Goal: Use online tool/utility: Utilize a website feature to perform a specific function

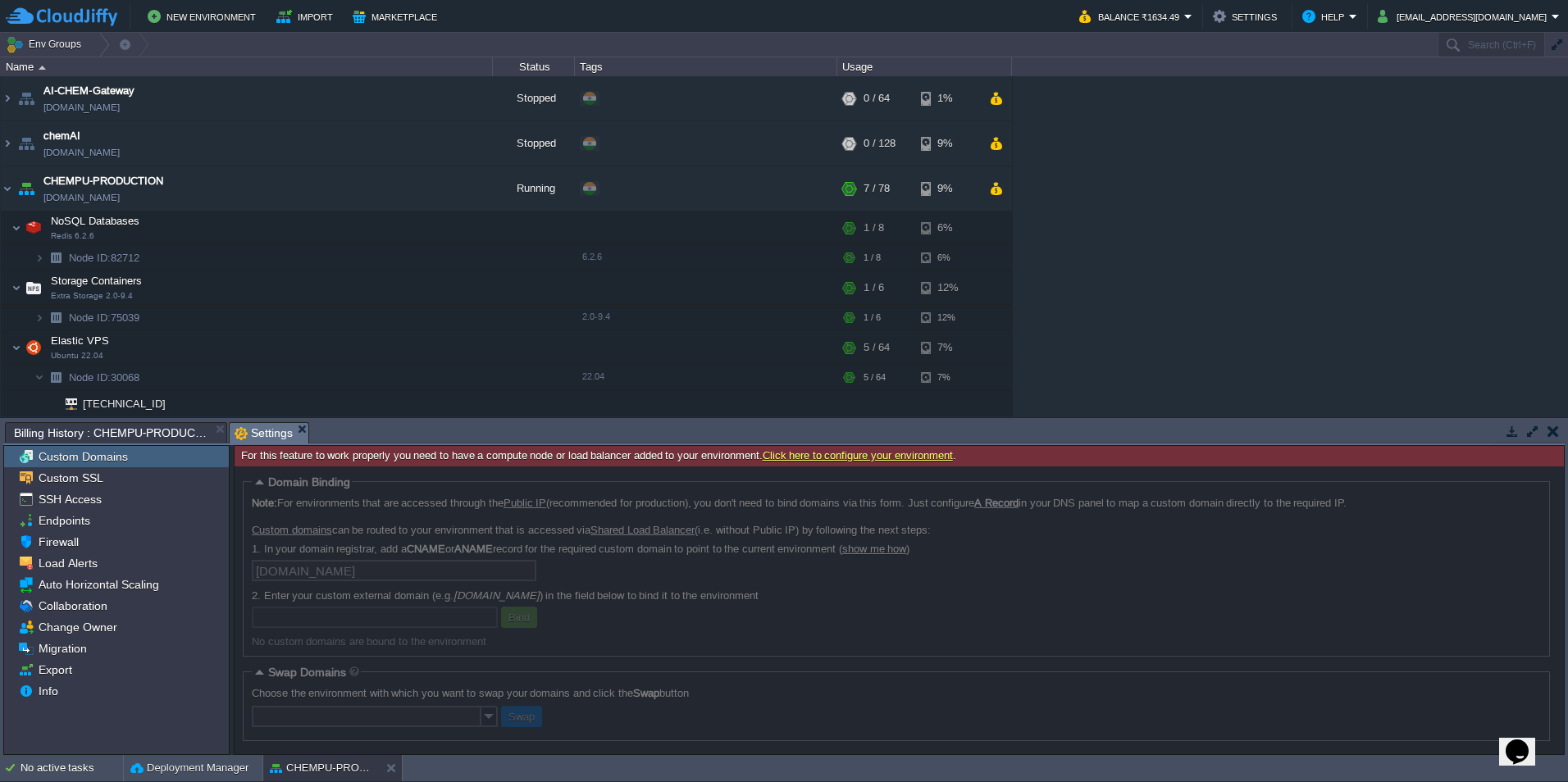
scroll to position [82, 0]
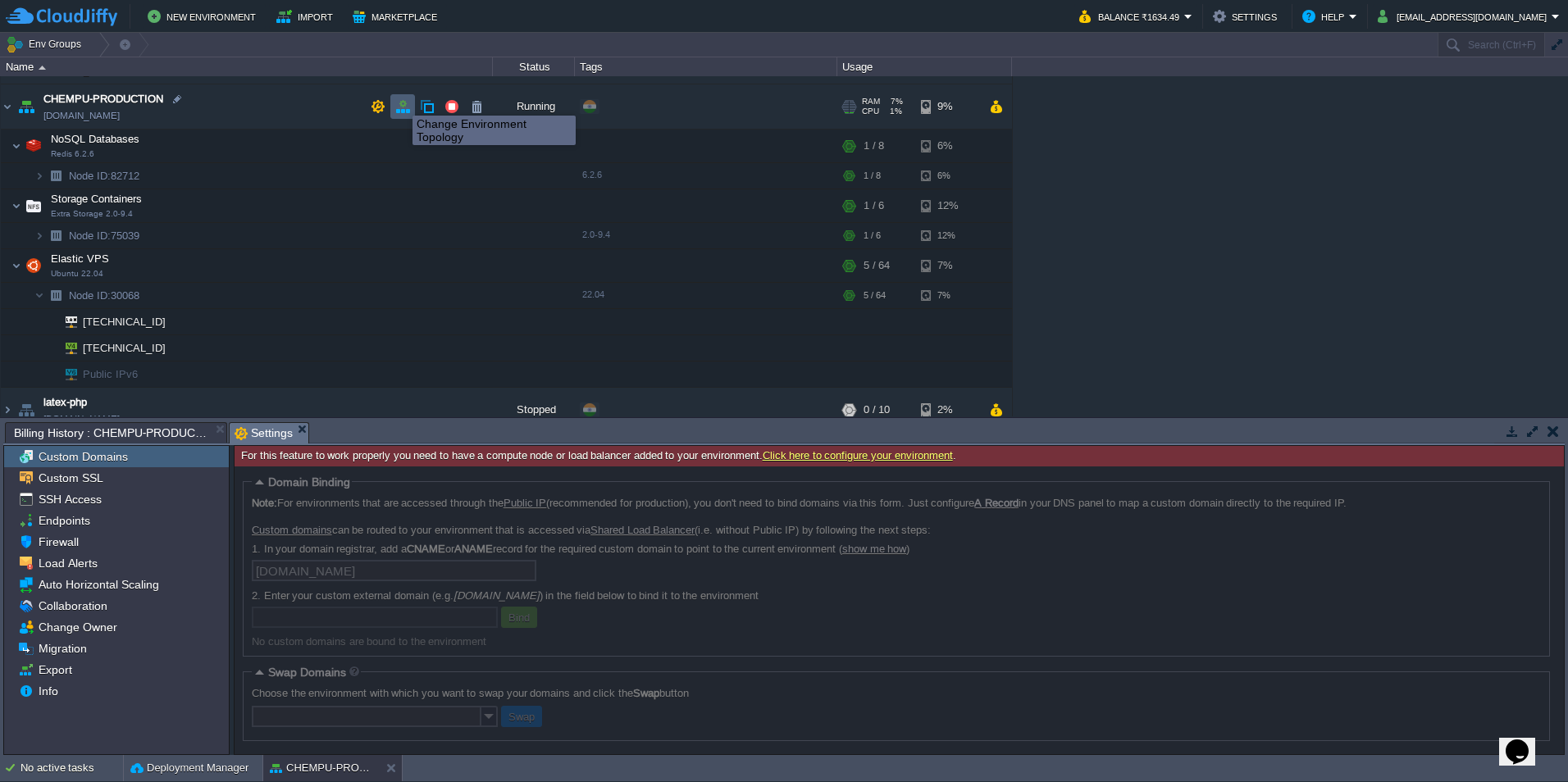
click at [400, 101] on button "button" at bounding box center [403, 106] width 15 height 15
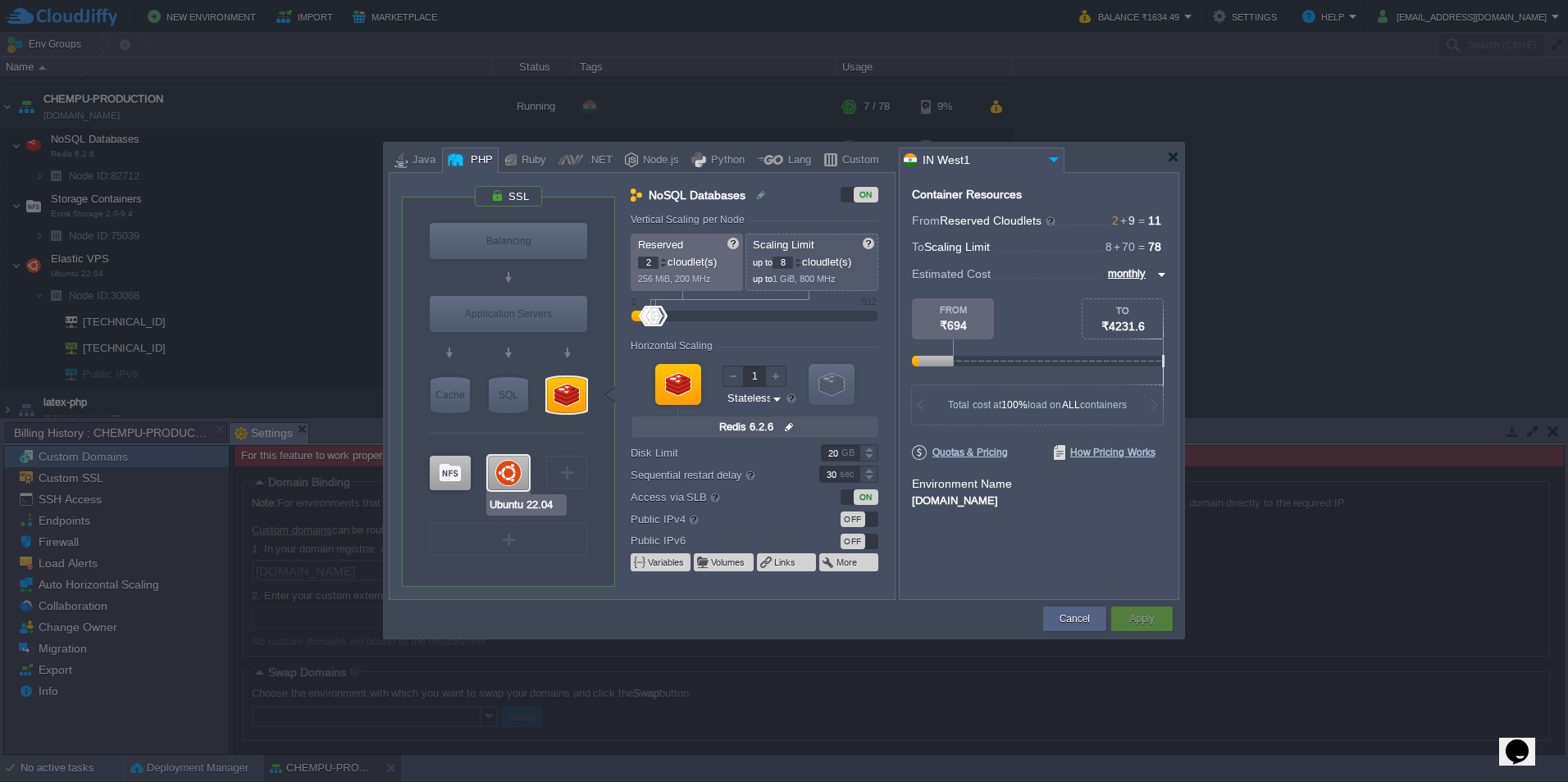
click at [506, 464] on div at bounding box center [508, 473] width 41 height 34
type input "Elastic VPS"
type input "8"
type input "64"
type input "Ubuntu 22.04"
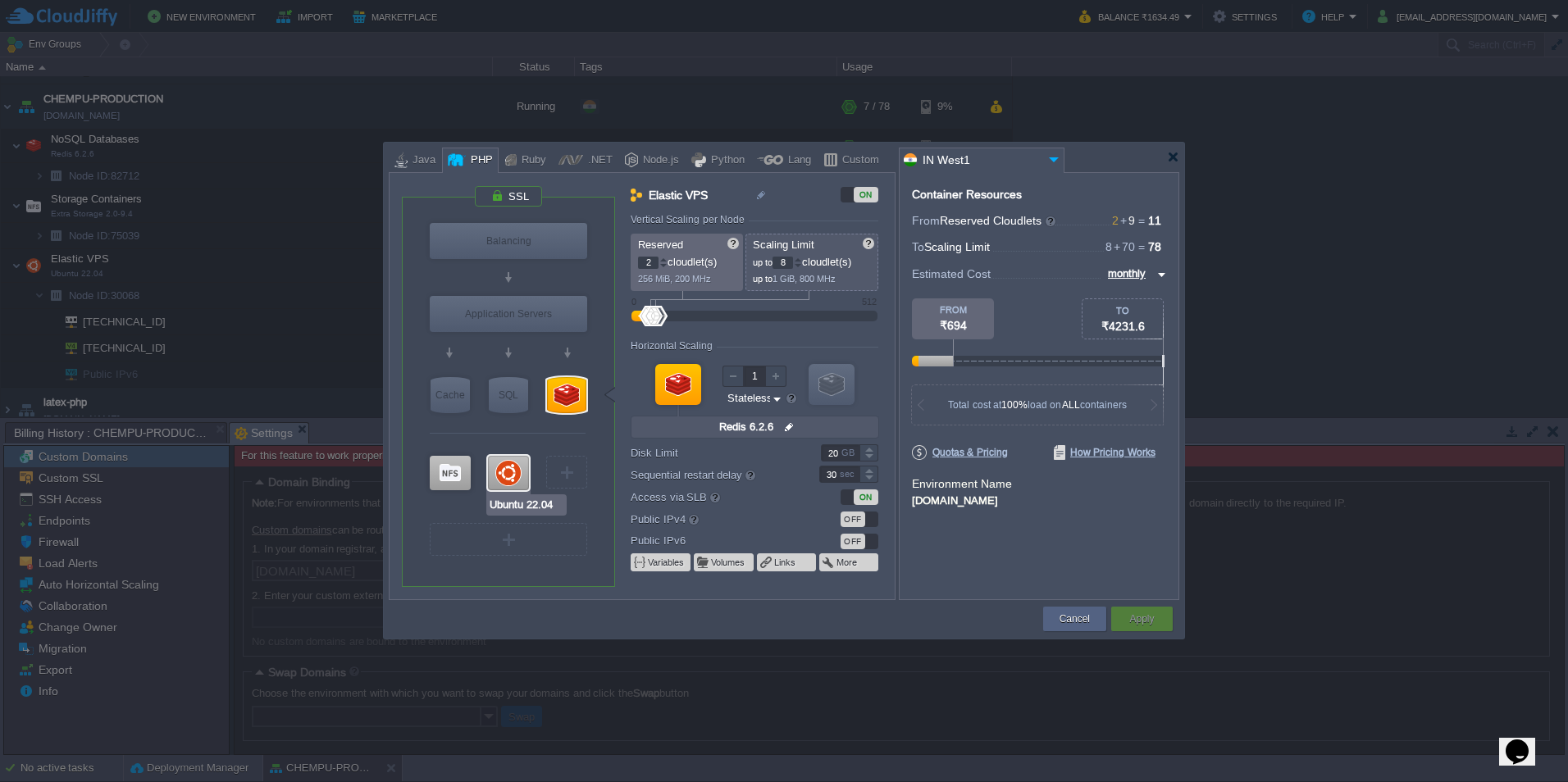
type input "null"
type input "22.04"
type input "Stateful"
type input "200"
click at [1079, 618] on button "Cancel" at bounding box center [1074, 619] width 31 height 17
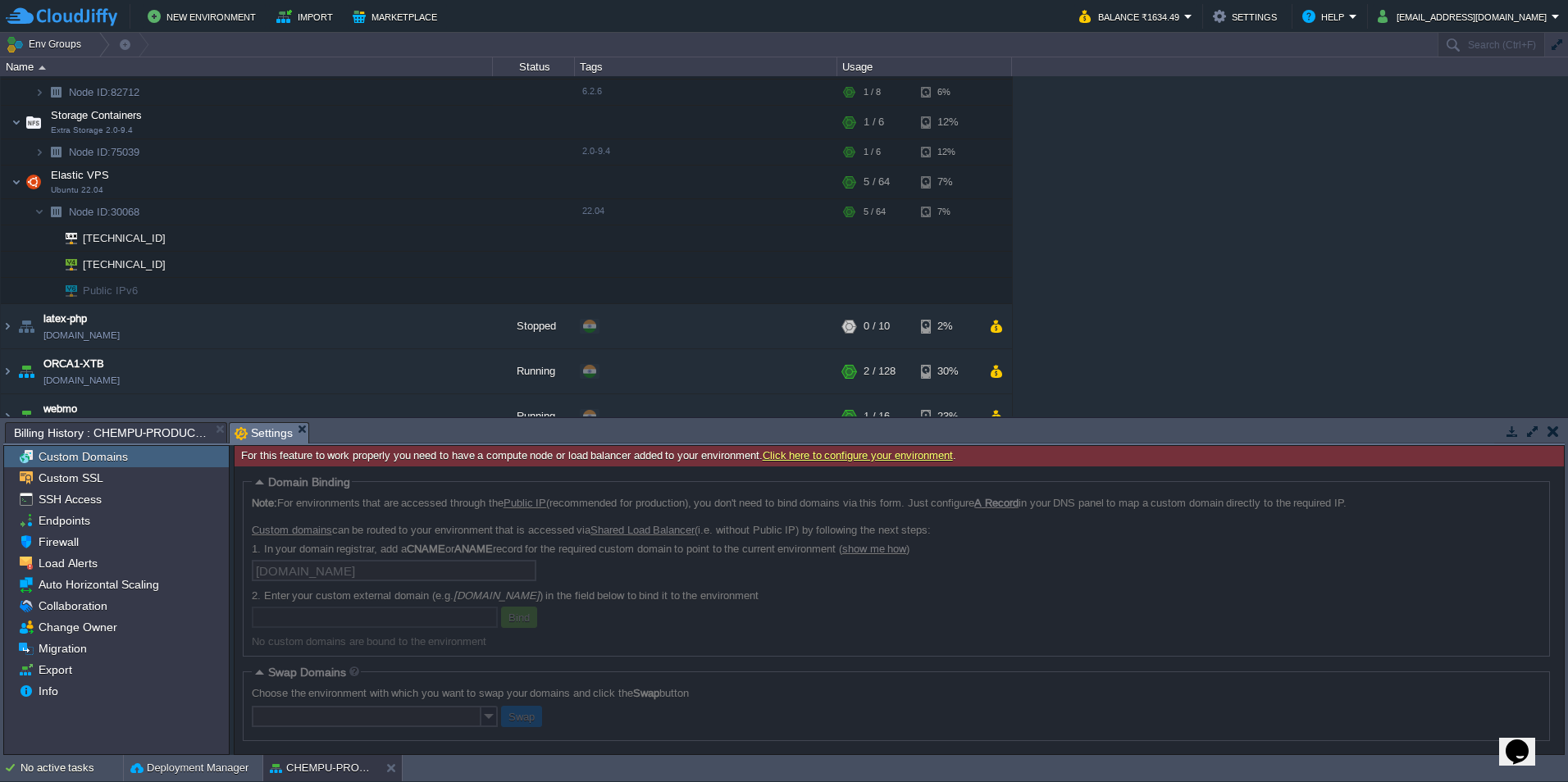
scroll to position [188, 0]
